Goal: Answer question/provide support: Share knowledge or assist other users

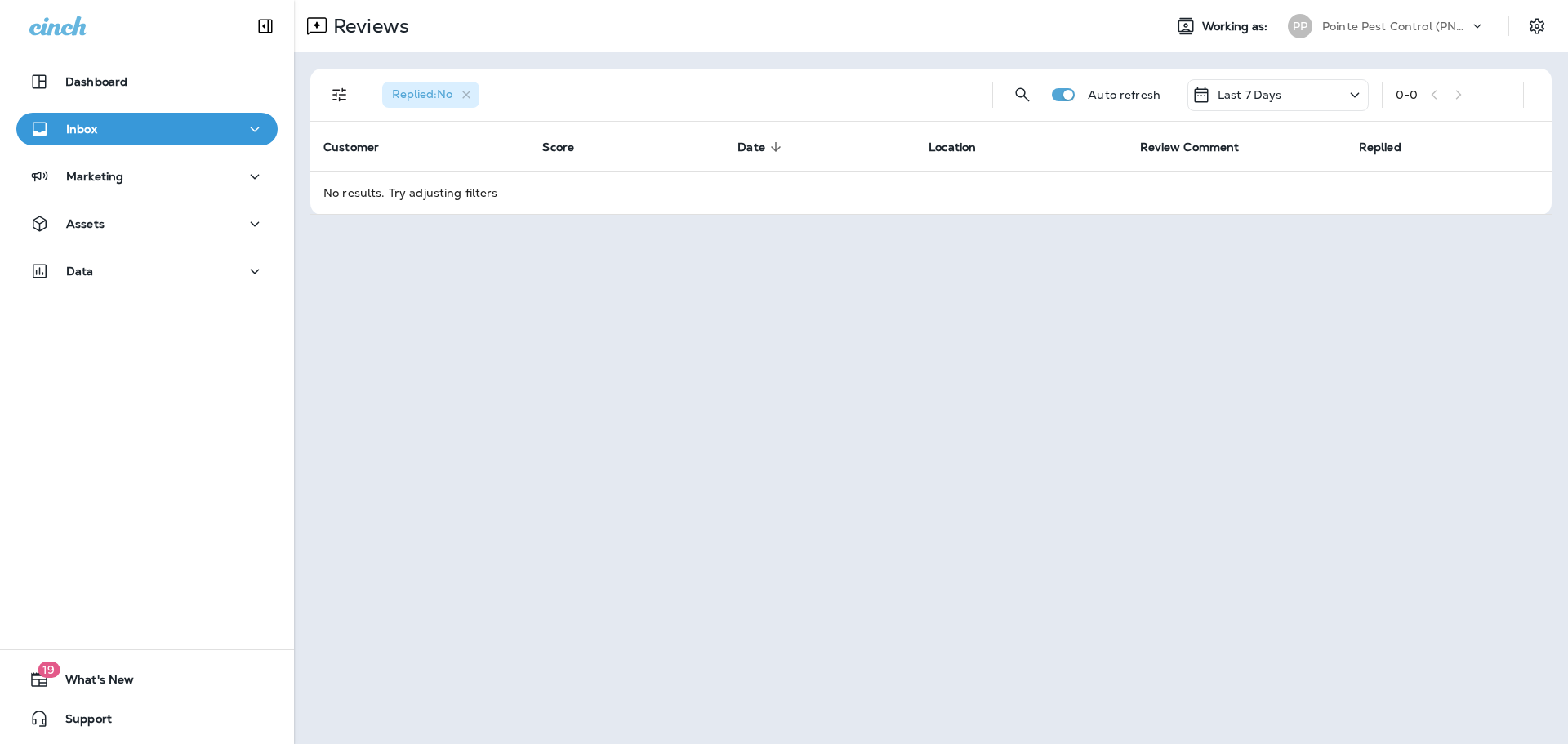
click at [1464, 16] on div "Pointe Pest Control (PNW)" at bounding box center [1395, 26] width 147 height 24
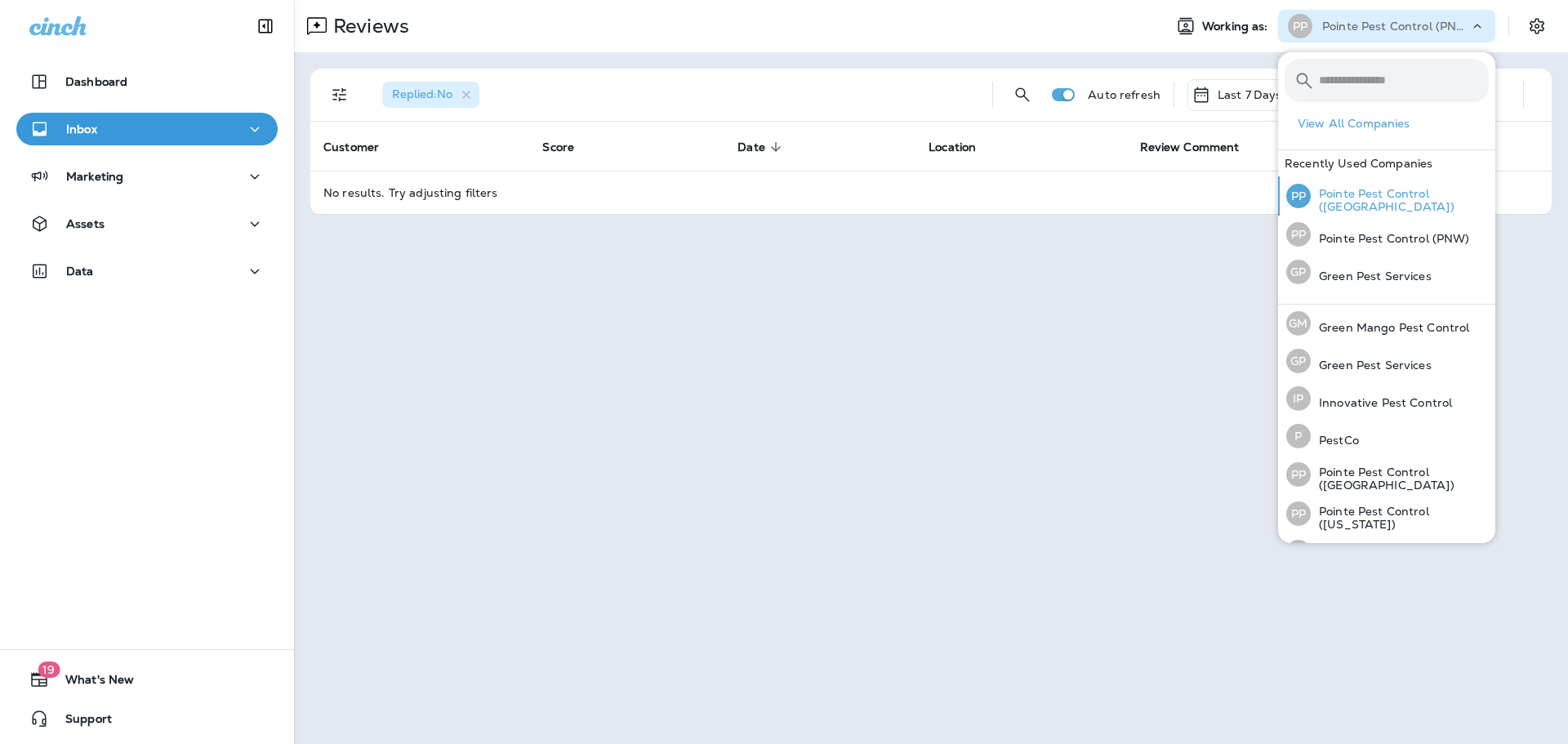
click at [1385, 191] on div "PP Pointe Pest Control ([GEOGRAPHIC_DATA])" at bounding box center [1388, 196] width 216 height 39
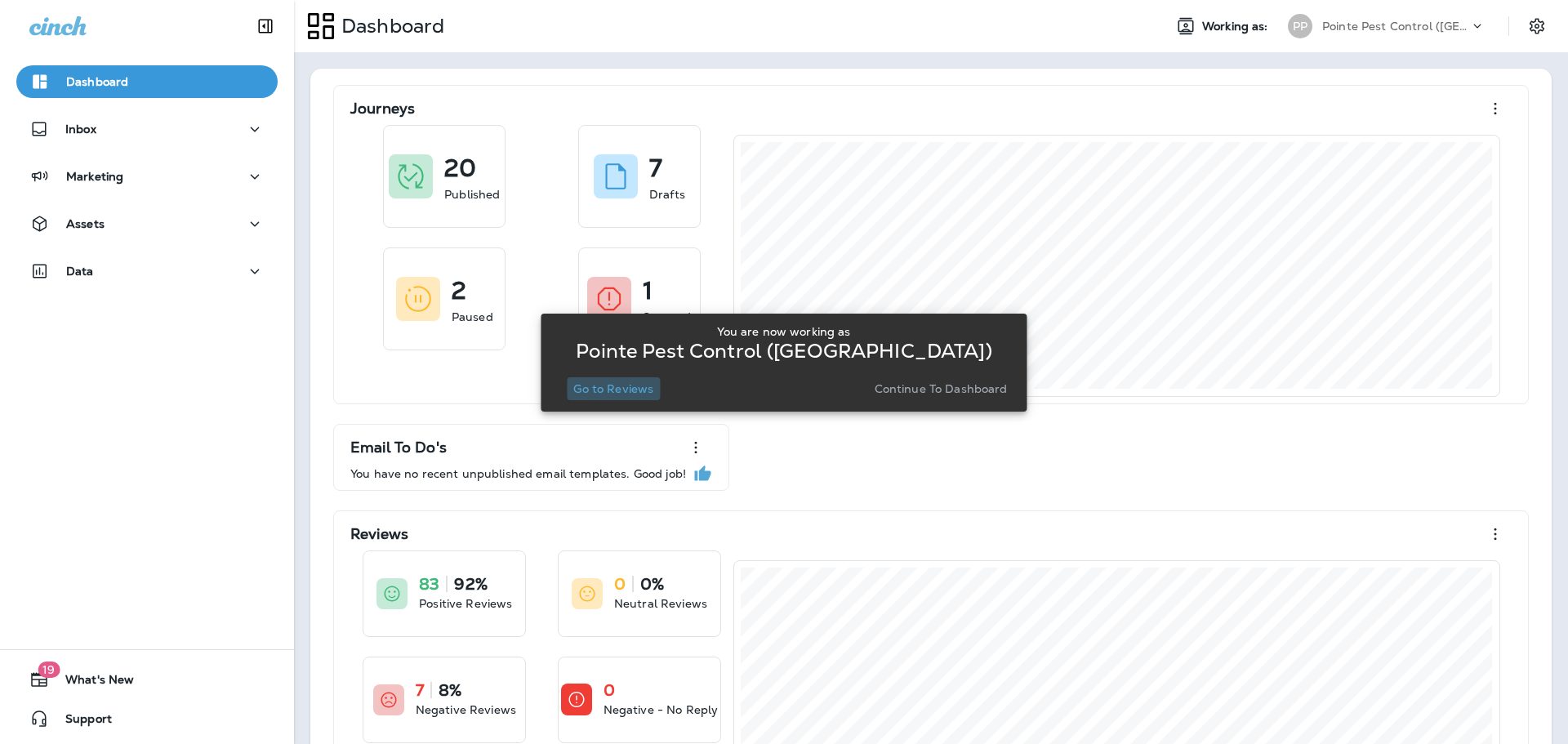
click at [621, 394] on p "Go to Reviews" at bounding box center [614, 389] width 80 height 13
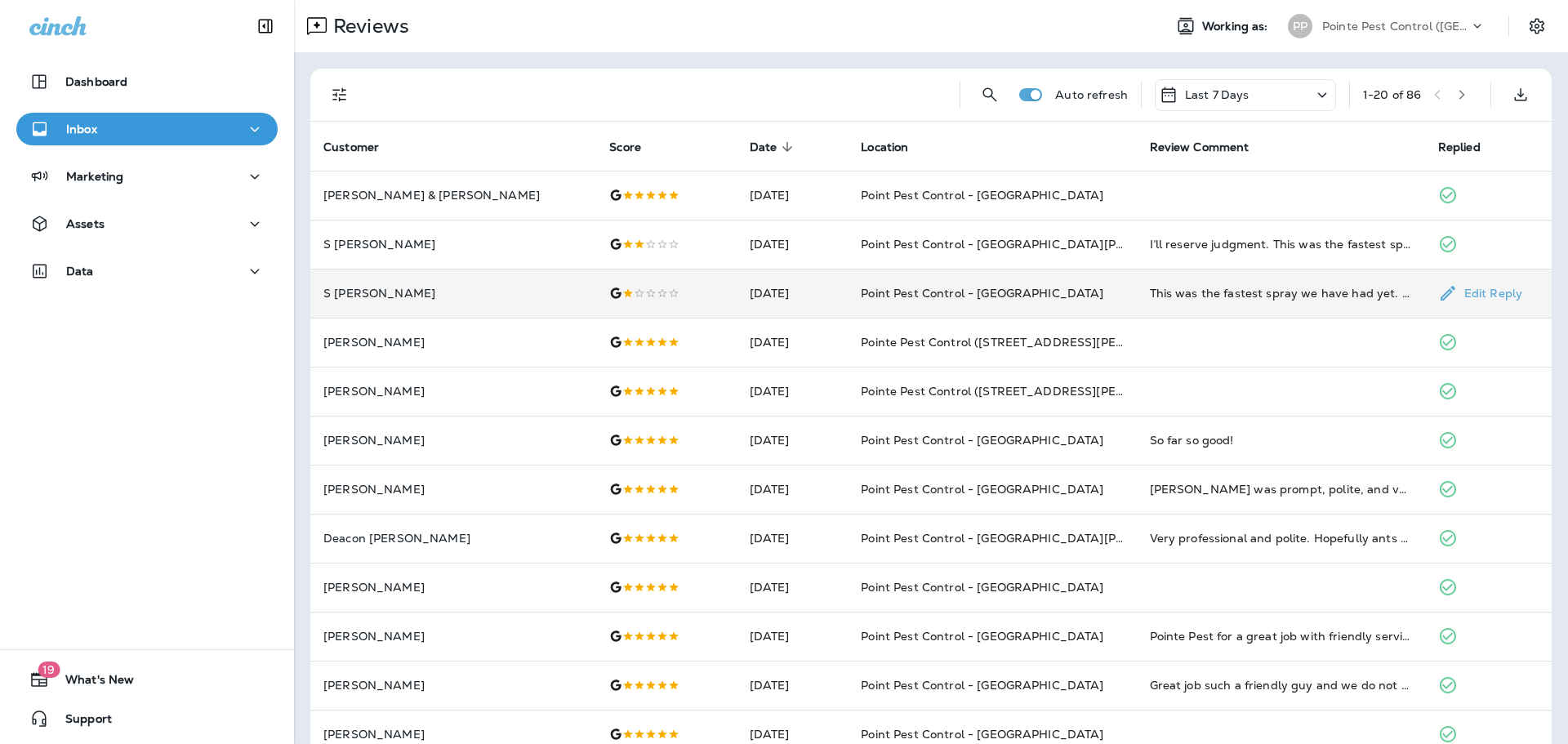
click at [616, 302] on td at bounding box center [665, 293] width 139 height 49
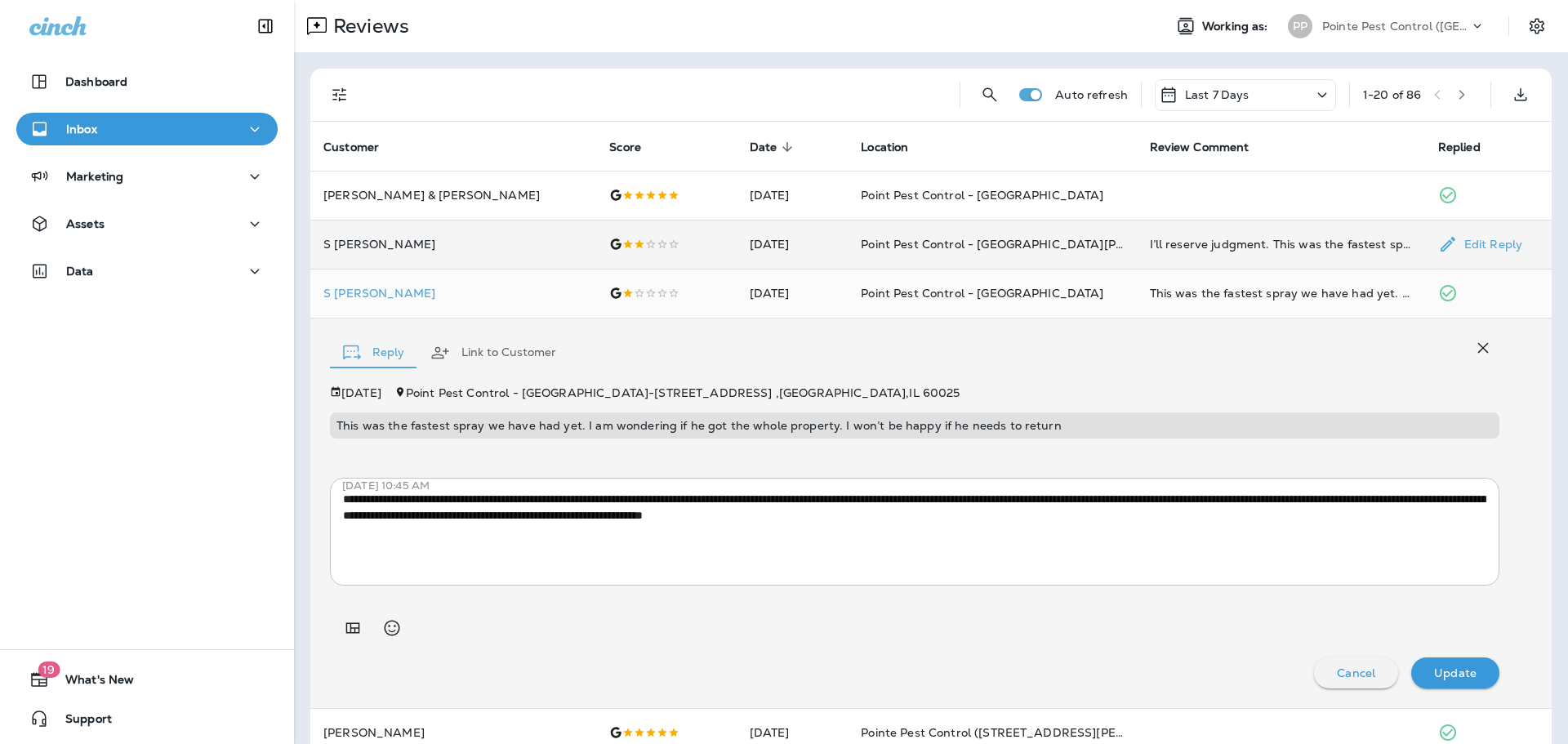
click at [639, 226] on td at bounding box center [665, 244] width 139 height 49
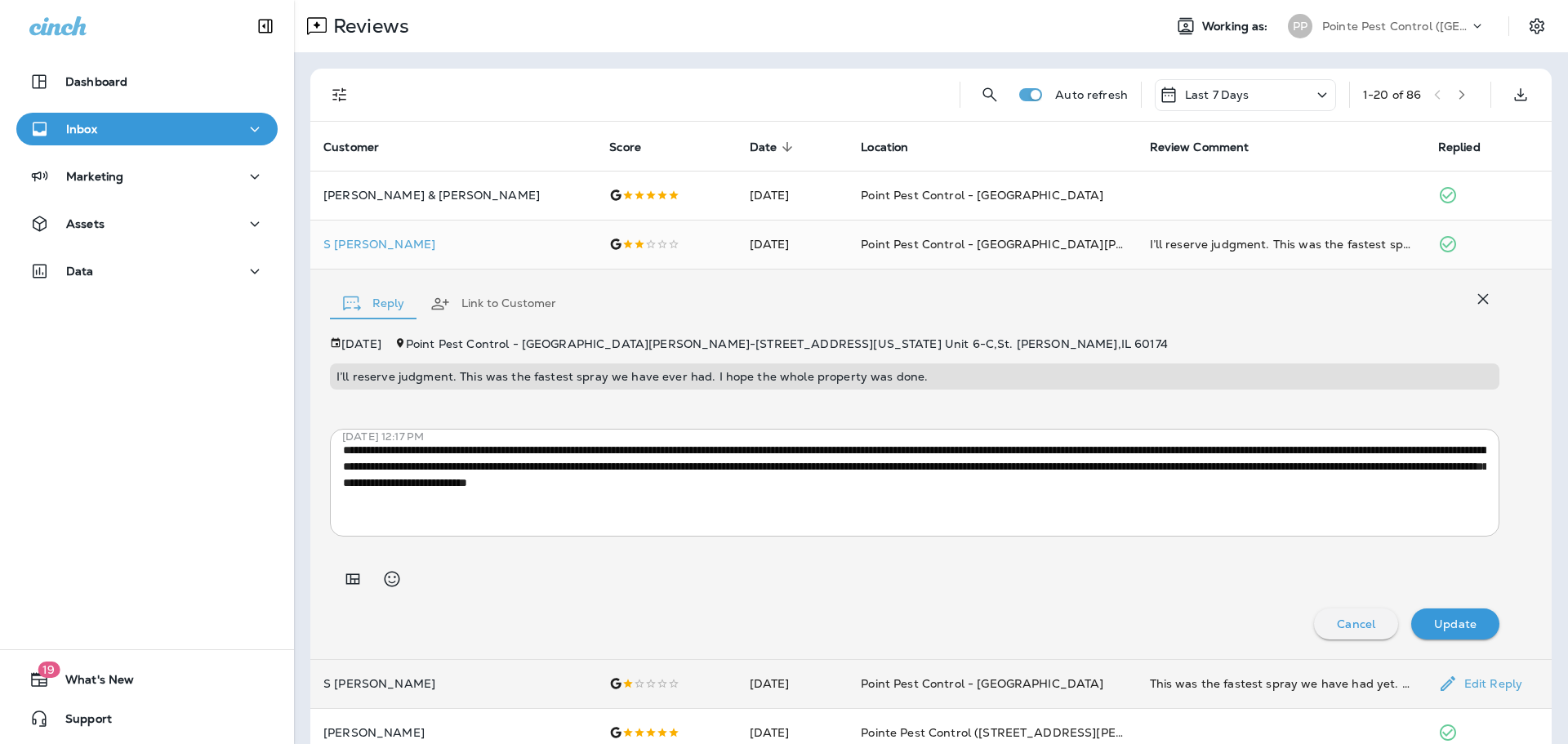
click at [753, 664] on td "[DATE]" at bounding box center [792, 683] width 112 height 49
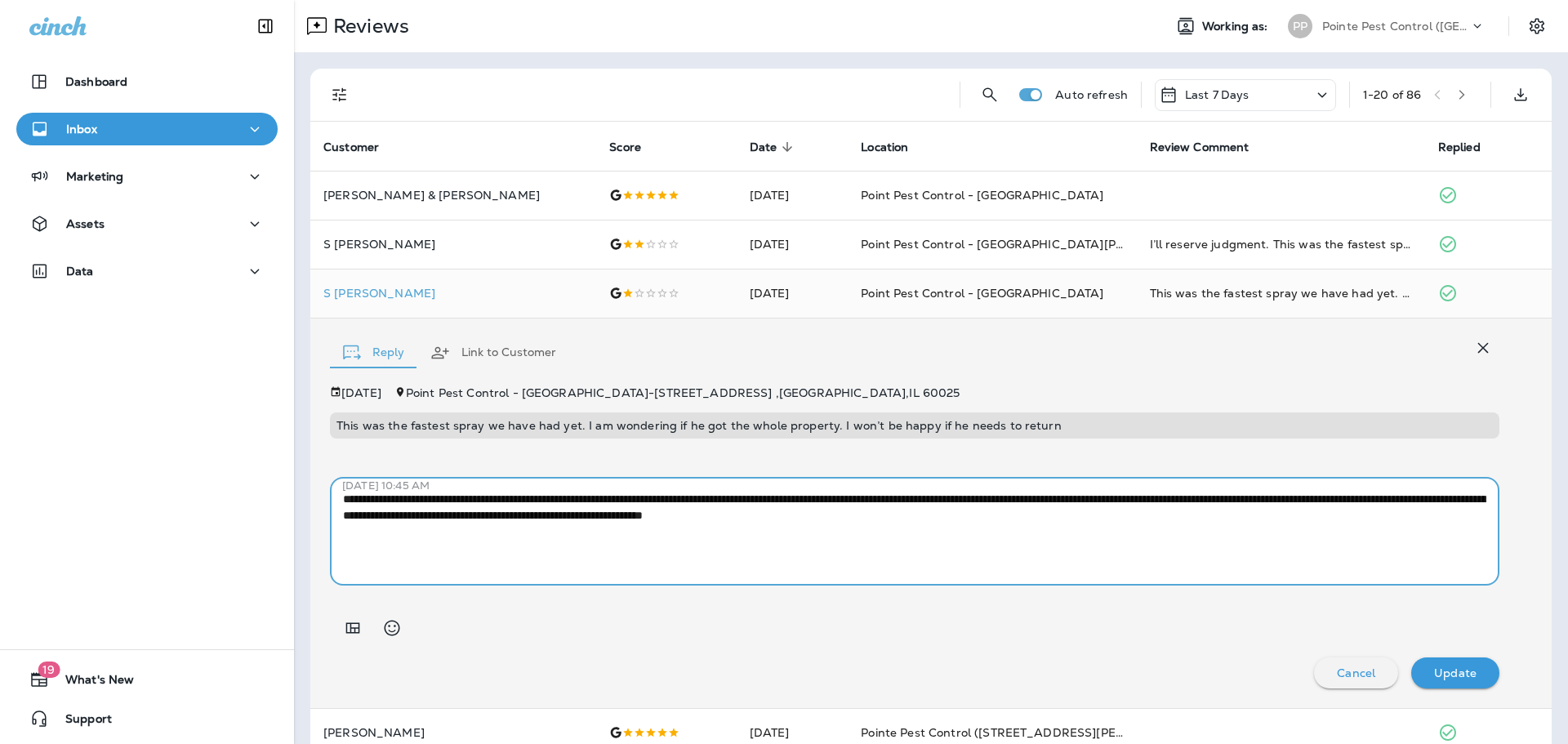
click at [677, 506] on textarea "**********" at bounding box center [915, 531] width 1144 height 81
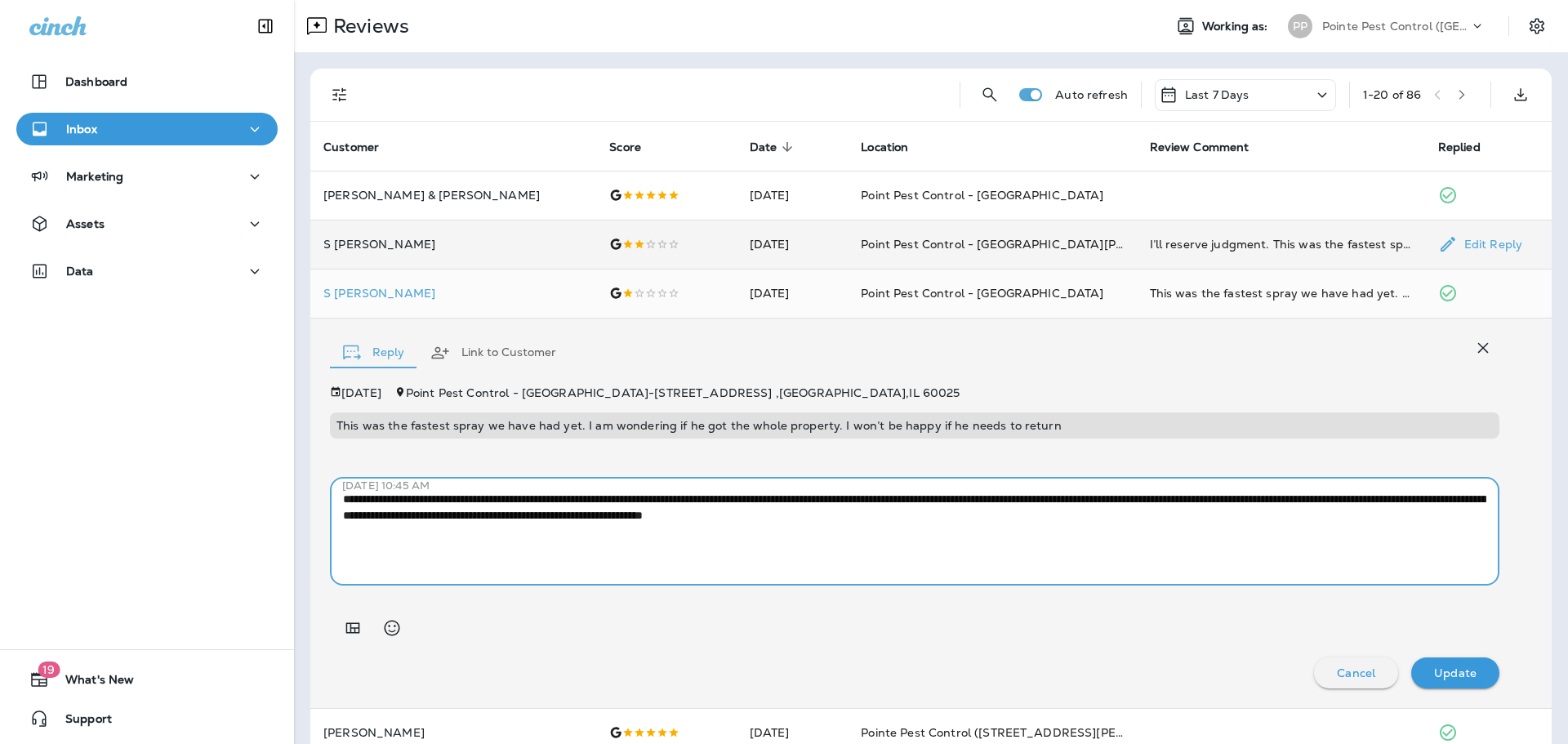
click at [677, 235] on td at bounding box center [665, 244] width 139 height 49
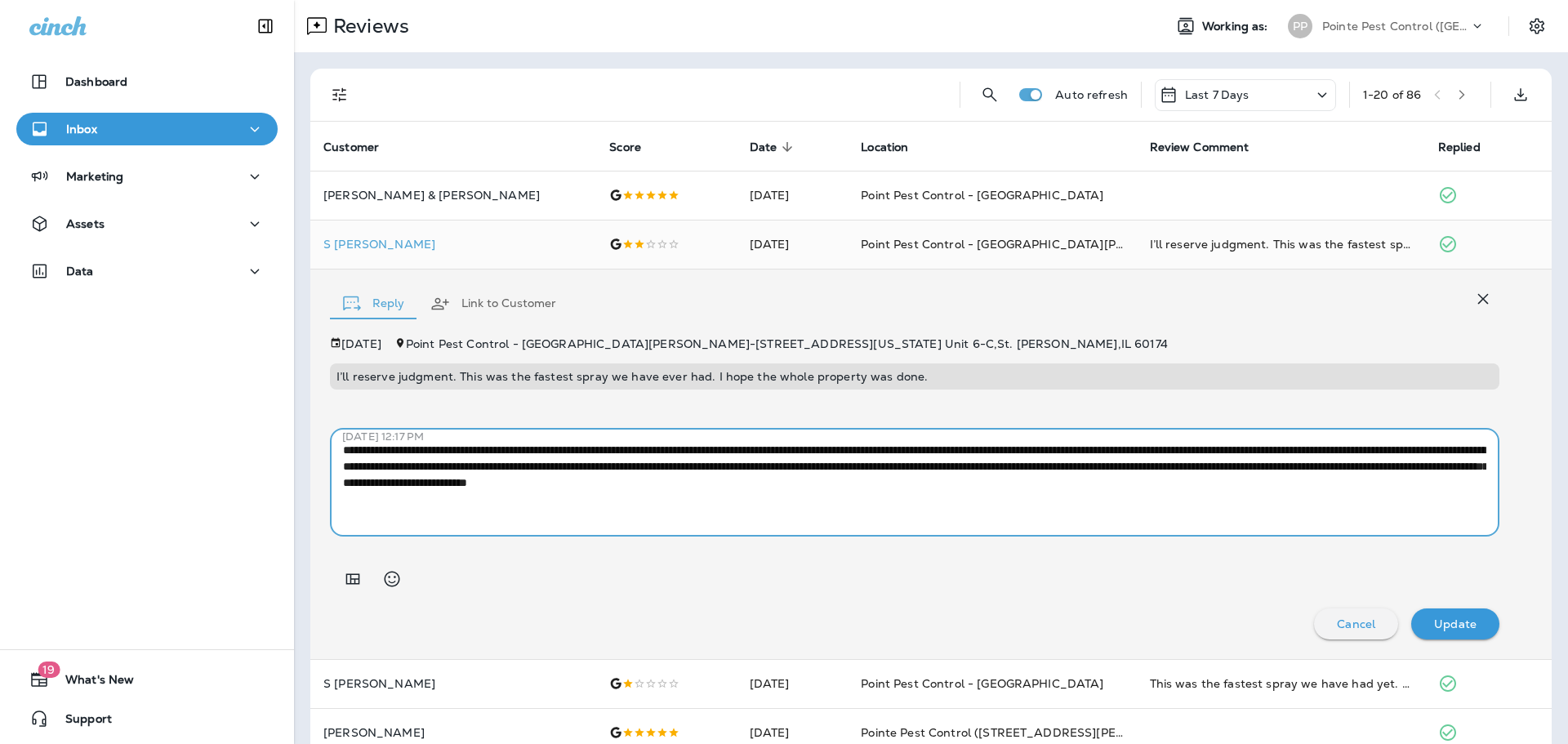
click at [653, 476] on textarea "**********" at bounding box center [915, 482] width 1144 height 81
paste textarea
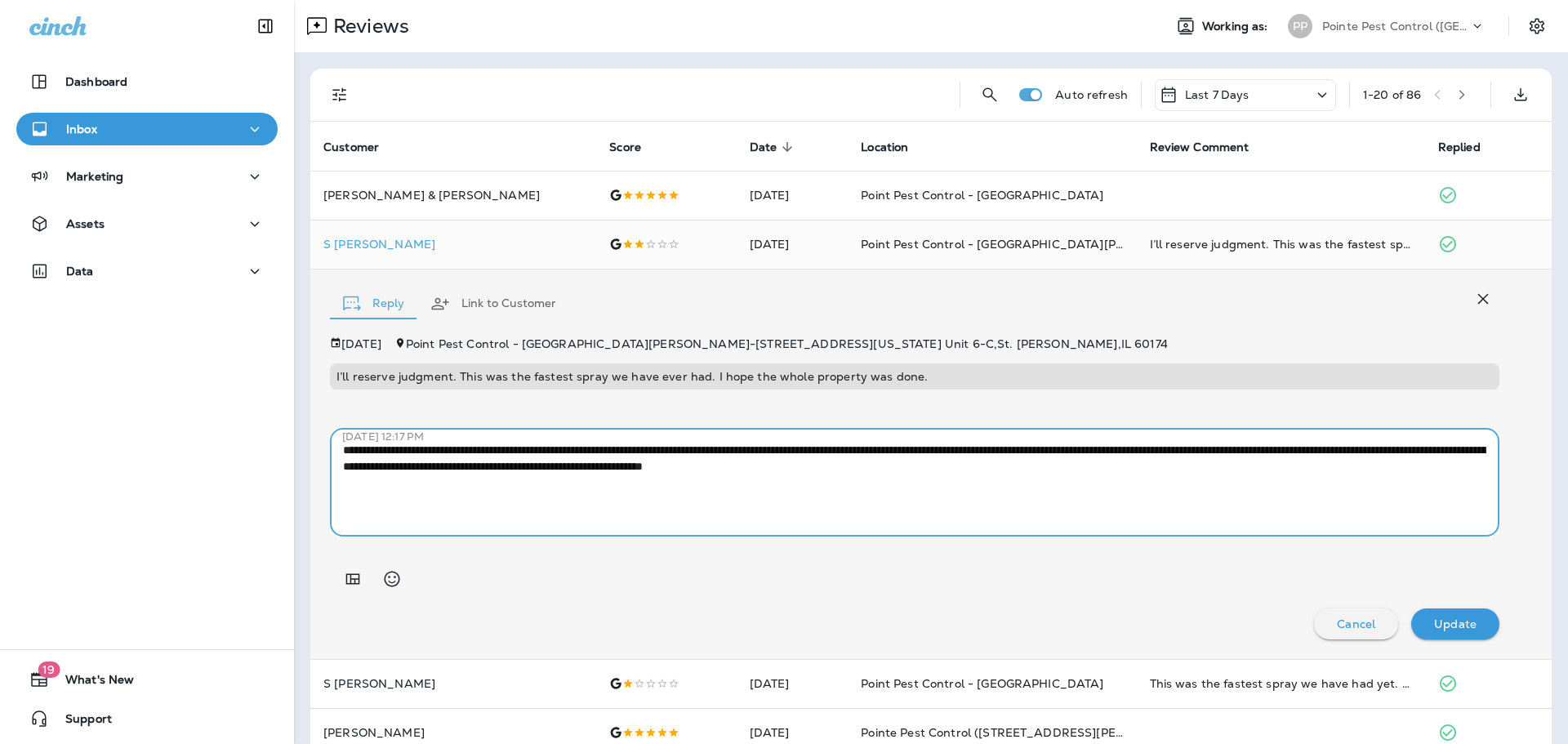
type textarea "**********"
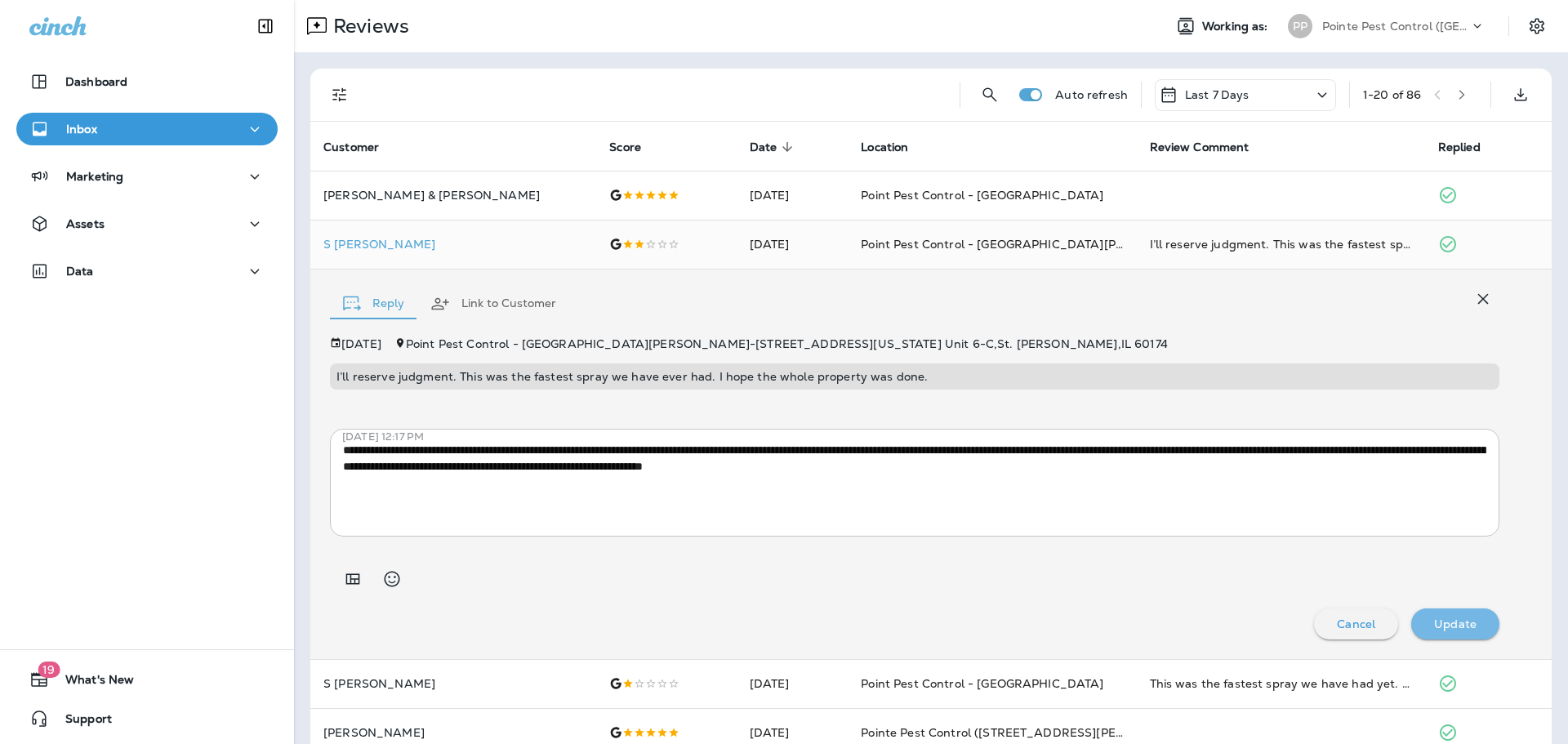
click at [1449, 627] on p "Update" at bounding box center [1455, 624] width 42 height 13
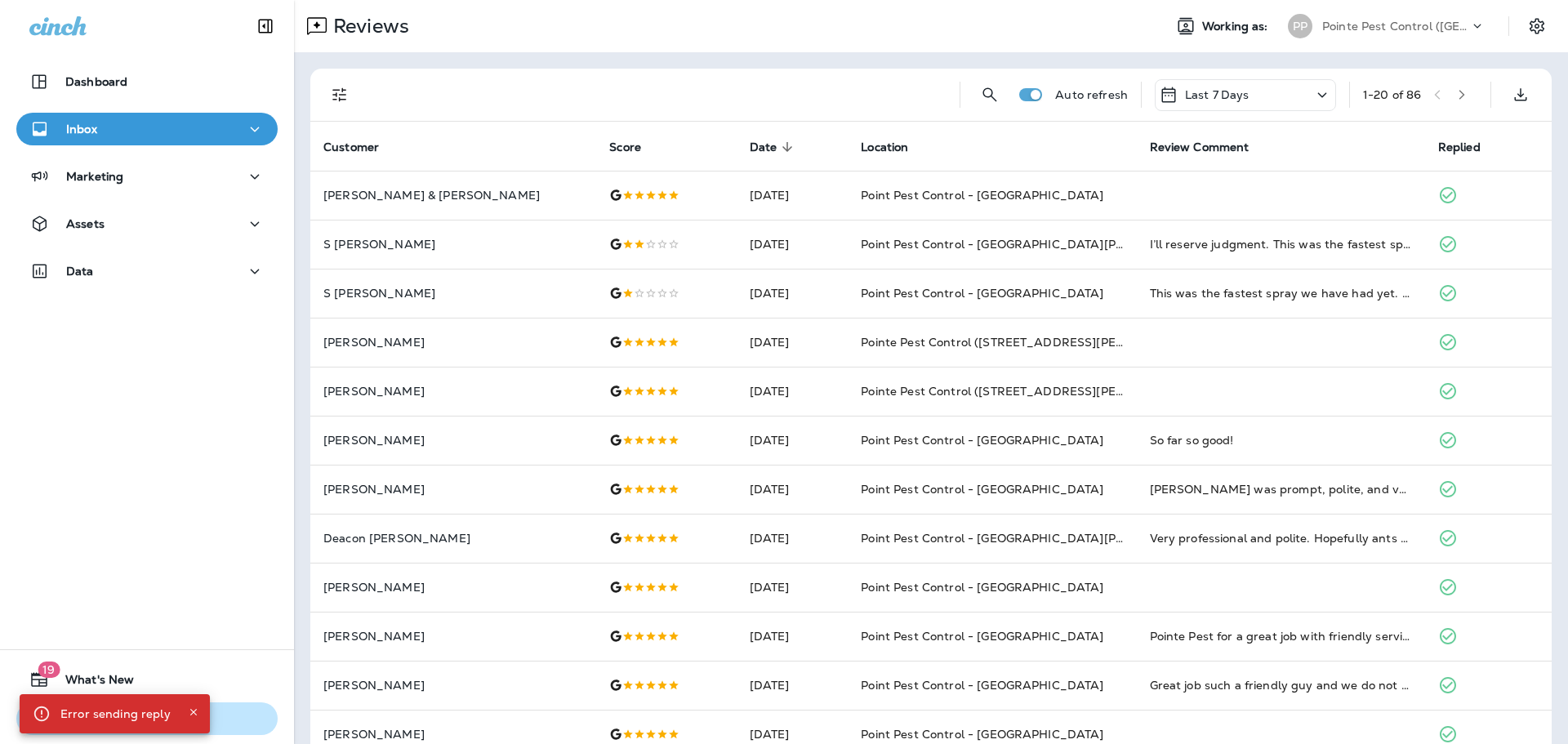
click at [191, 712] on icon "Close" at bounding box center [193, 712] width 7 height 7
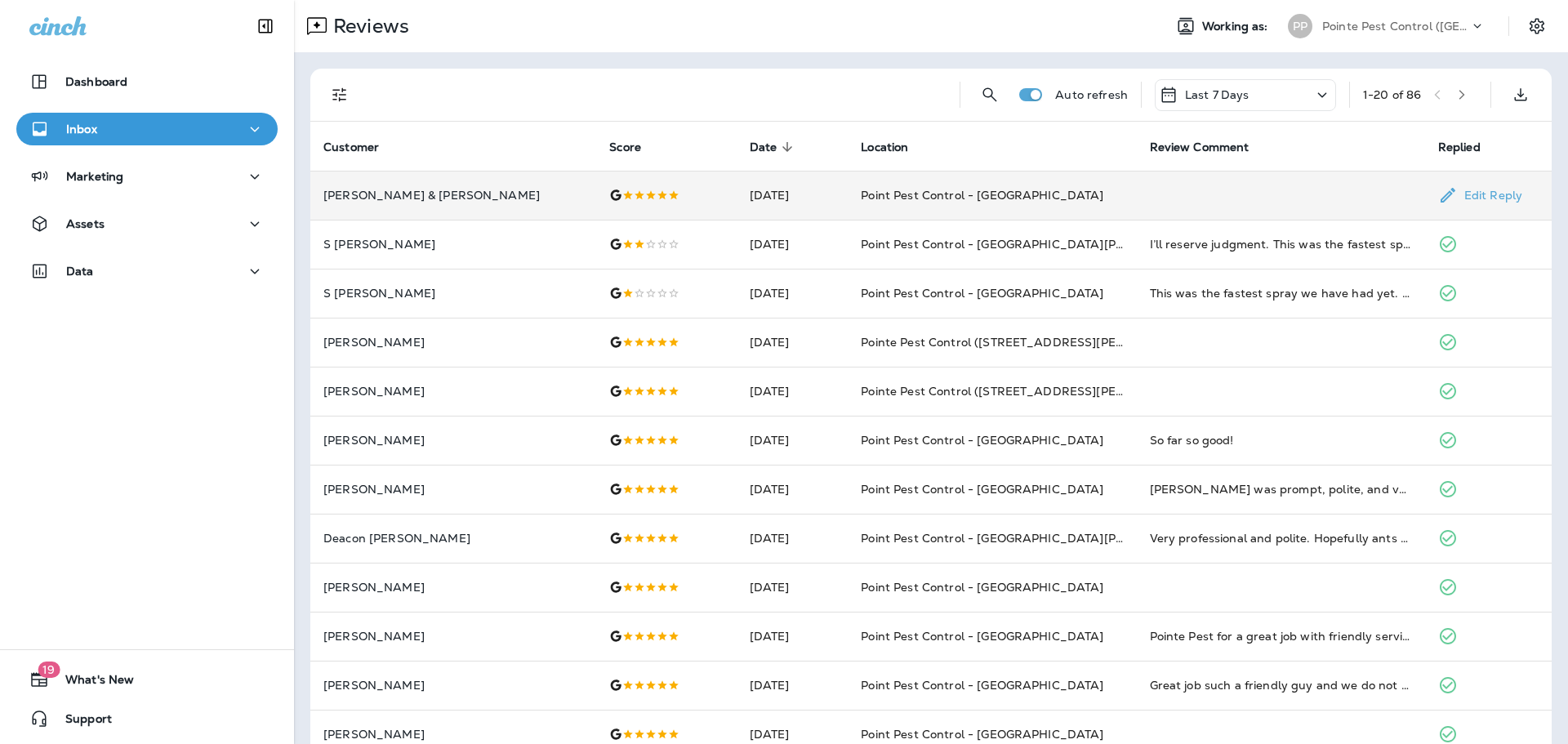
click at [611, 192] on icon at bounding box center [616, 194] width 10 height 10
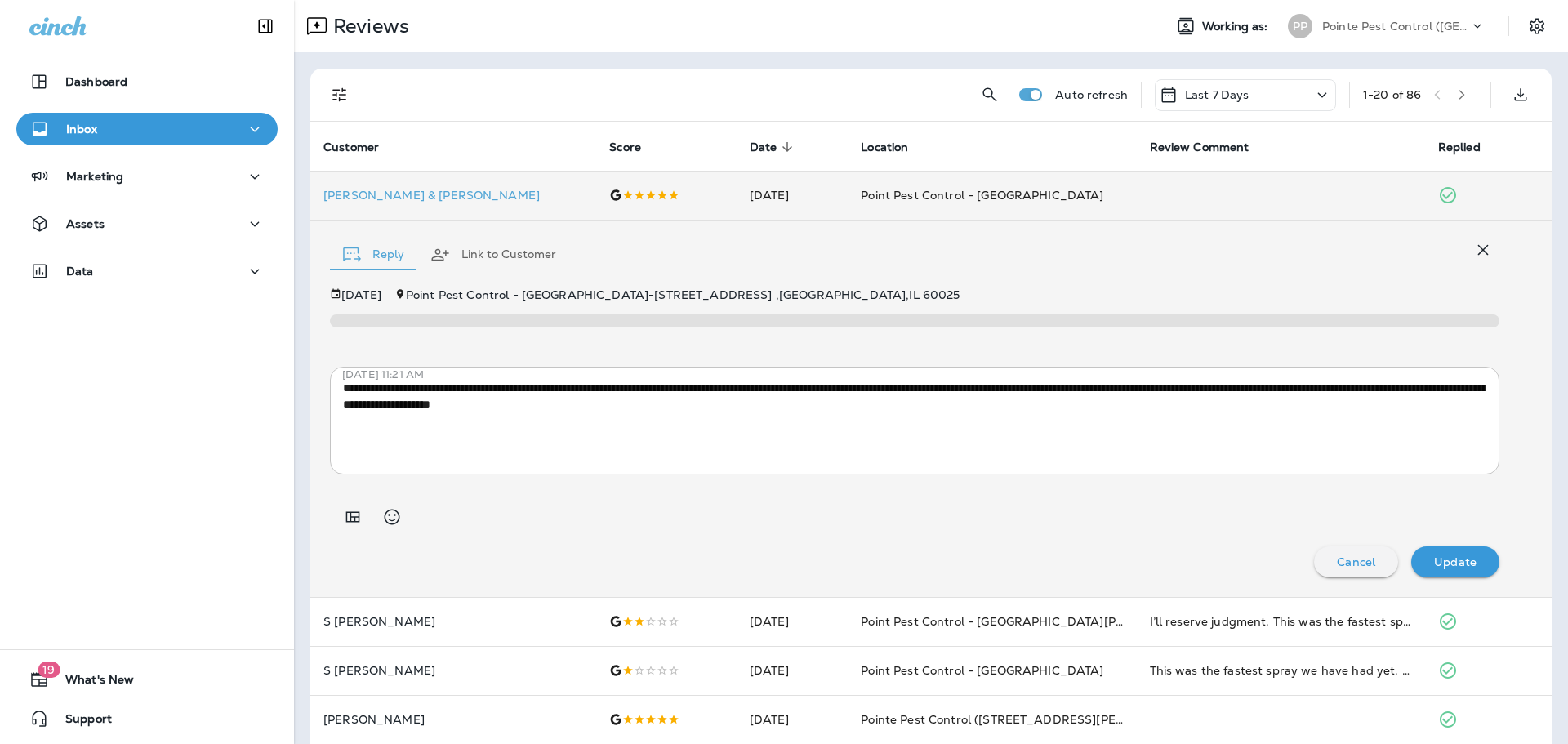
click at [525, 90] on div at bounding box center [658, 94] width 577 height 52
click at [1474, 253] on icon "button" at bounding box center [1483, 250] width 20 height 20
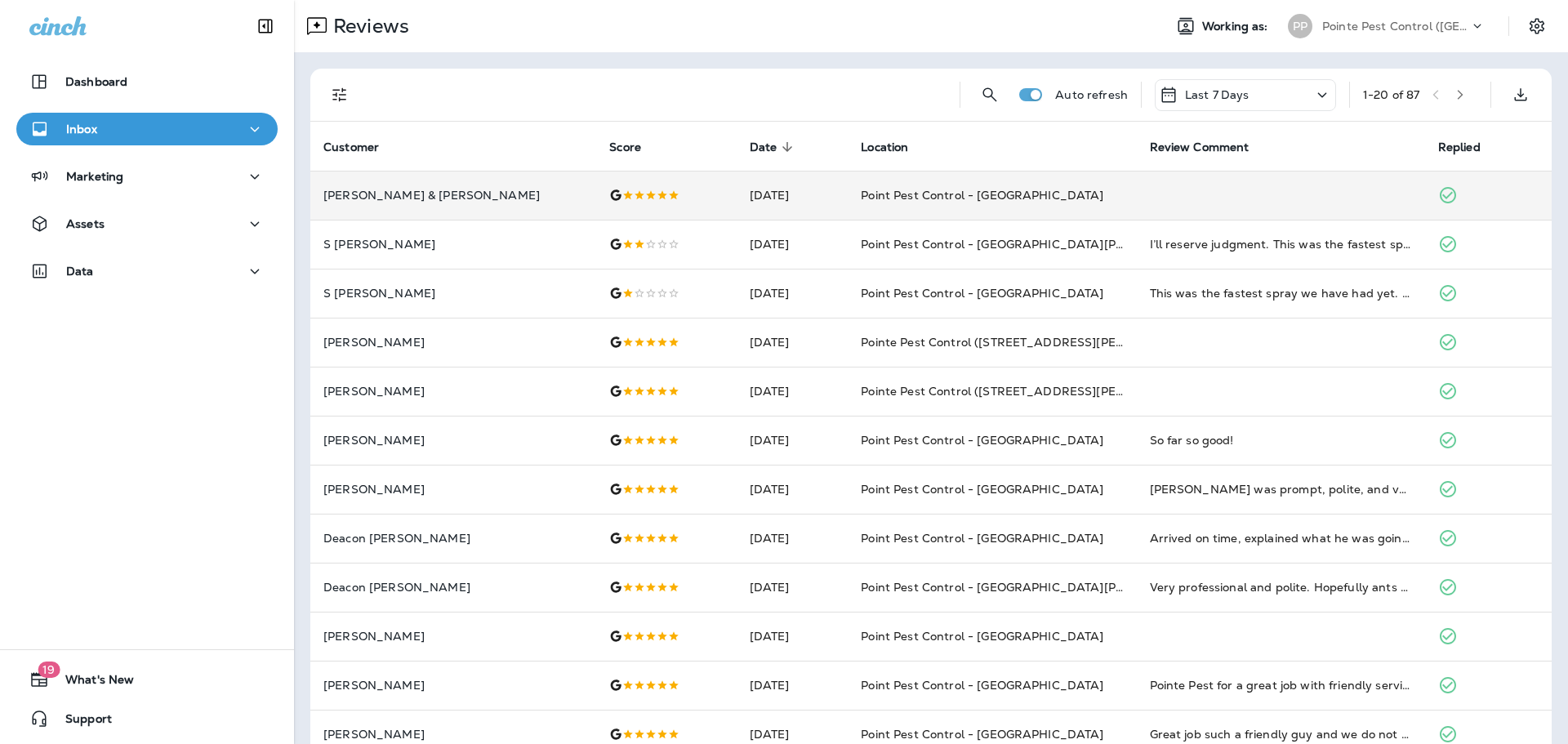
click at [1424, 31] on p "Pointe Pest Control ([GEOGRAPHIC_DATA])" at bounding box center [1395, 26] width 147 height 13
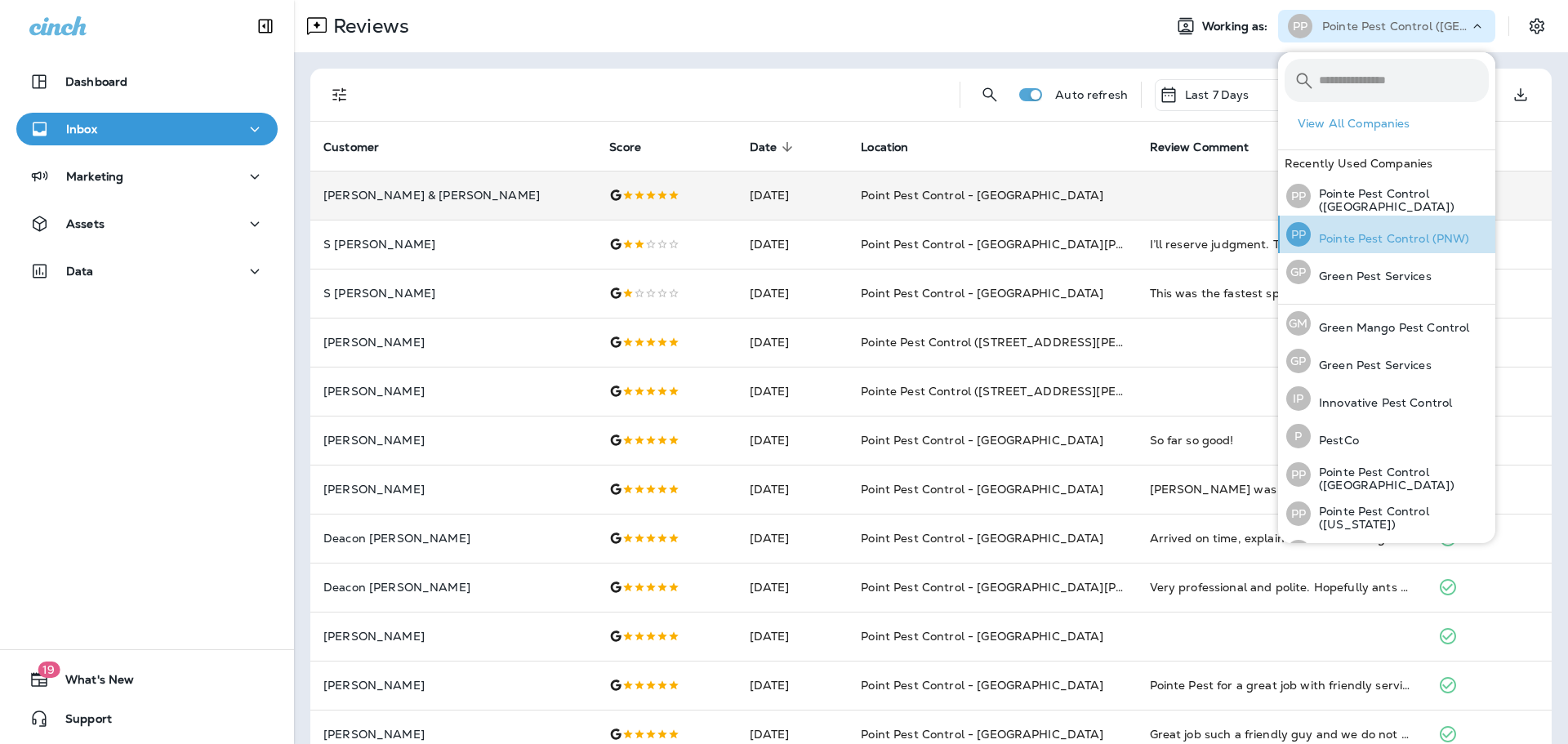
click at [1403, 232] on p "Pointe Pest Control (PNW)" at bounding box center [1390, 238] width 159 height 13
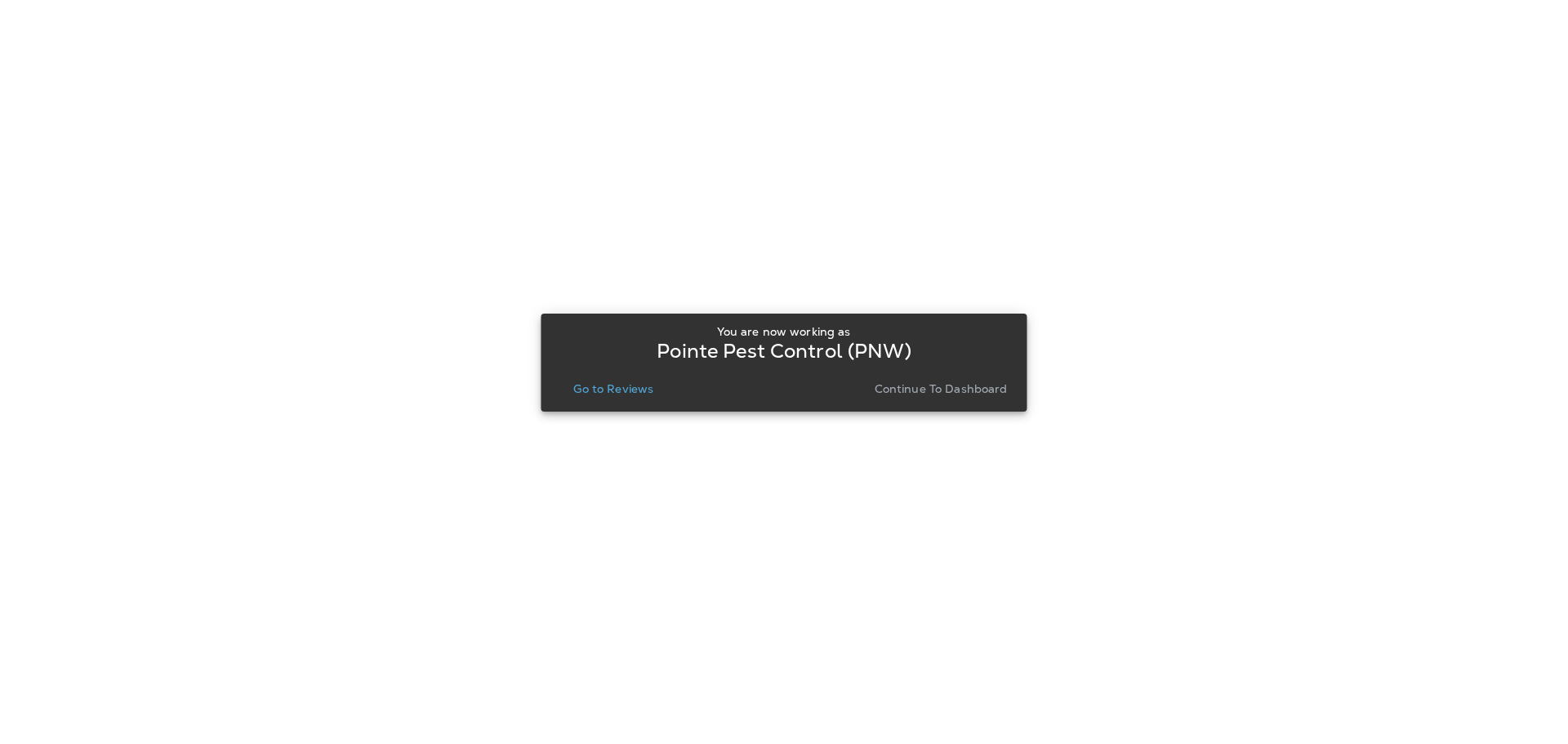
click at [624, 393] on p "Go to Reviews" at bounding box center [614, 389] width 80 height 13
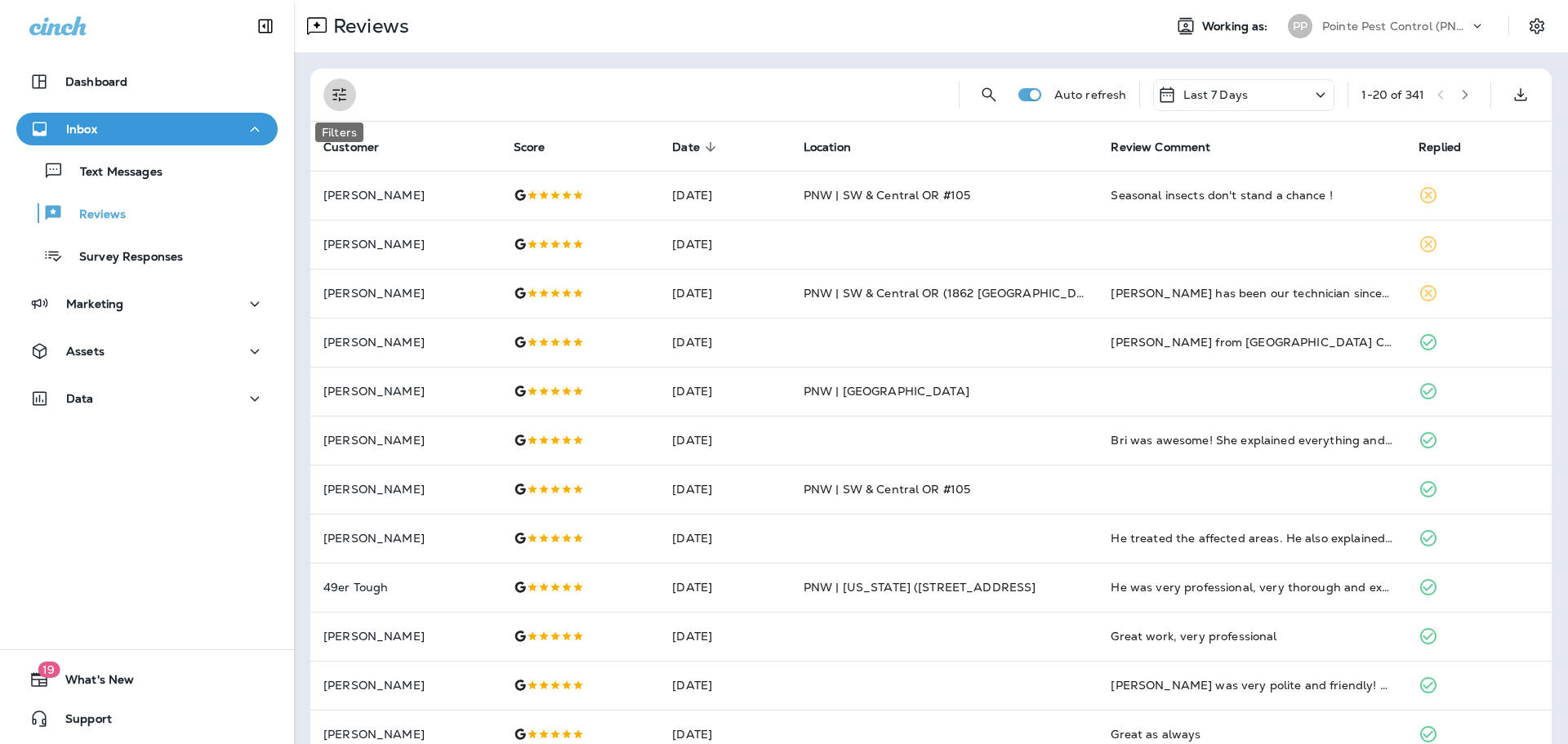
click at [342, 93] on icon "Filters" at bounding box center [339, 94] width 20 height 20
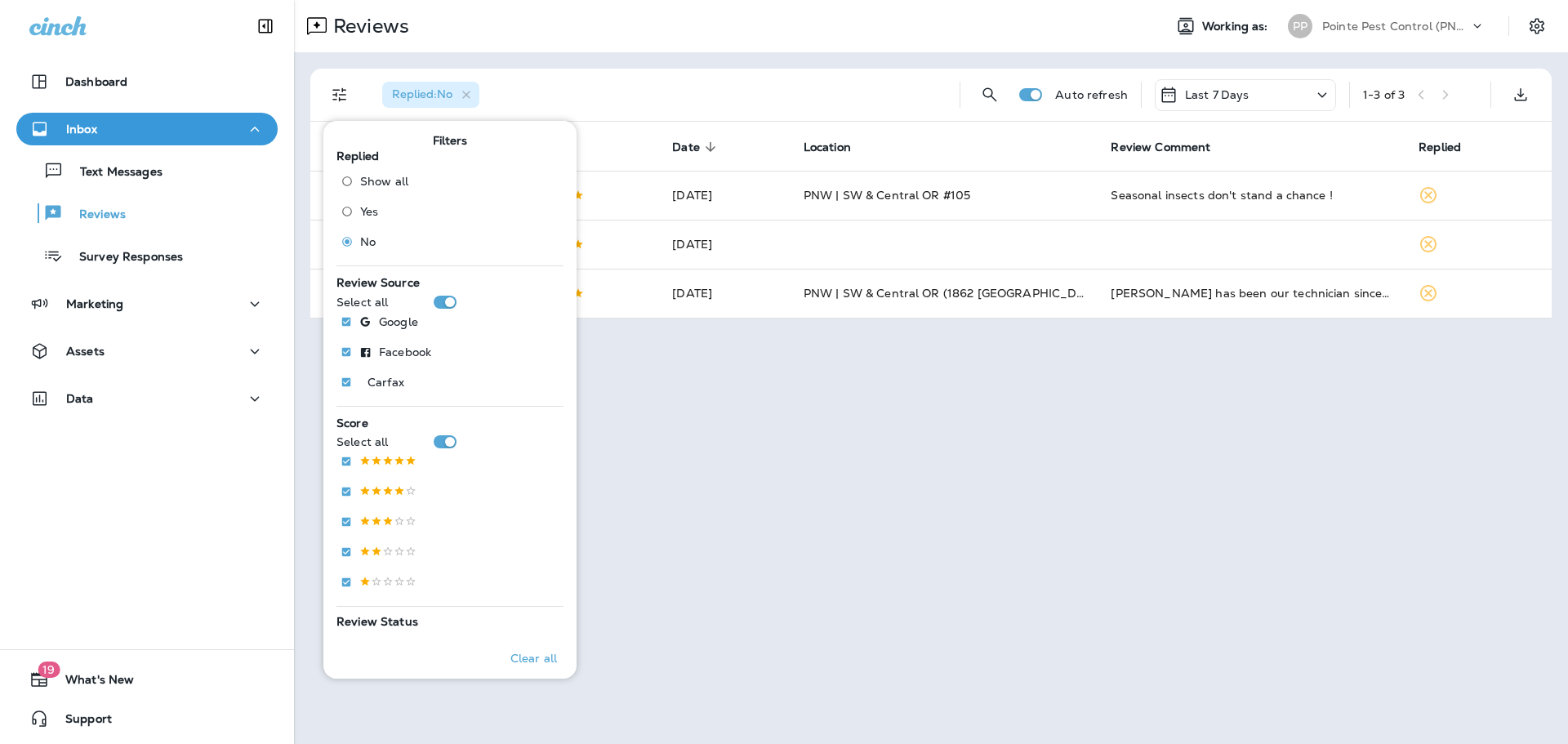
click at [678, 21] on div "Reviews" at bounding box center [722, 25] width 856 height 33
